Goal: Information Seeking & Learning: Understand process/instructions

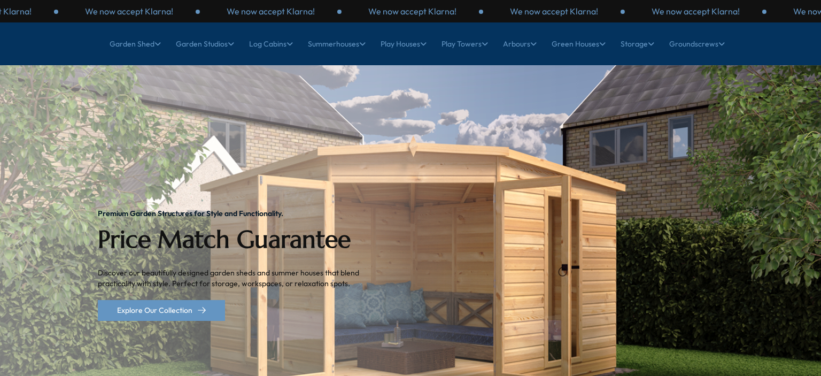
click at [652, 55] on link "Storage" at bounding box center [637, 43] width 34 height 27
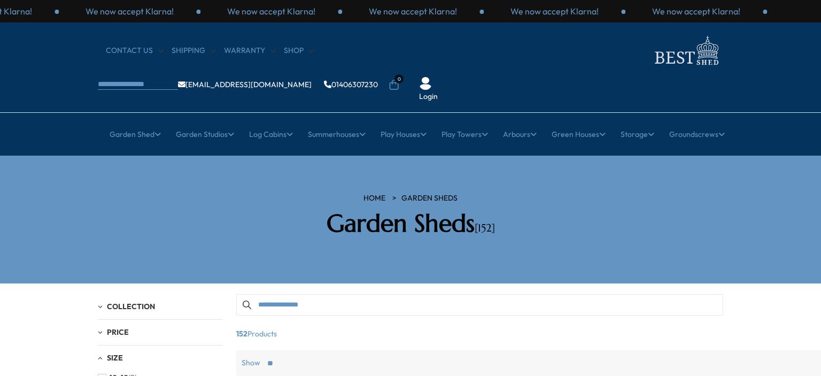
click at [211, 55] on link "Shipping" at bounding box center [194, 50] width 44 height 11
